Goal: Book appointment/travel/reservation

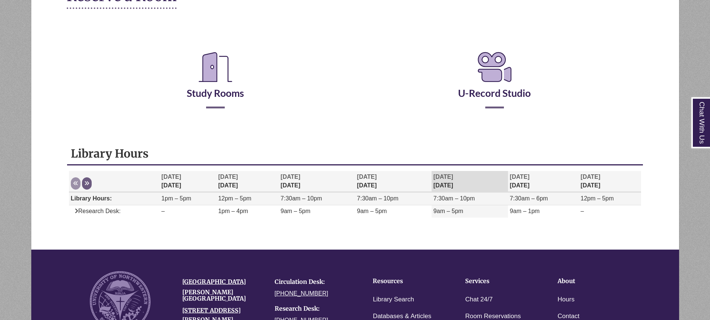
scroll to position [112, 0]
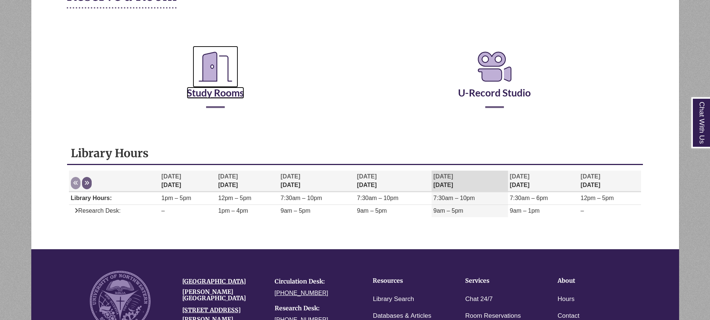
click at [216, 92] on link "Study Rooms" at bounding box center [215, 83] width 57 height 31
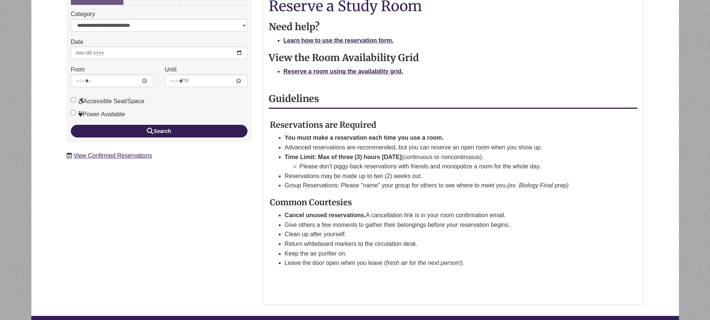
scroll to position [149, 0]
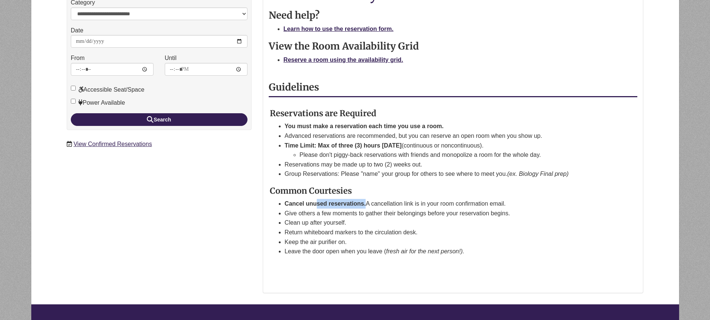
drag, startPoint x: 316, startPoint y: 200, endPoint x: 366, endPoint y: 204, distance: 50.1
click at [366, 204] on li "Cancel unused reservations. A cancellation link is in your room confirmation em…" at bounding box center [452, 204] width 335 height 10
click at [317, 130] on li "You must make a reservation each time you use a room." at bounding box center [452, 127] width 335 height 10
